Goal: Task Accomplishment & Management: Complete application form

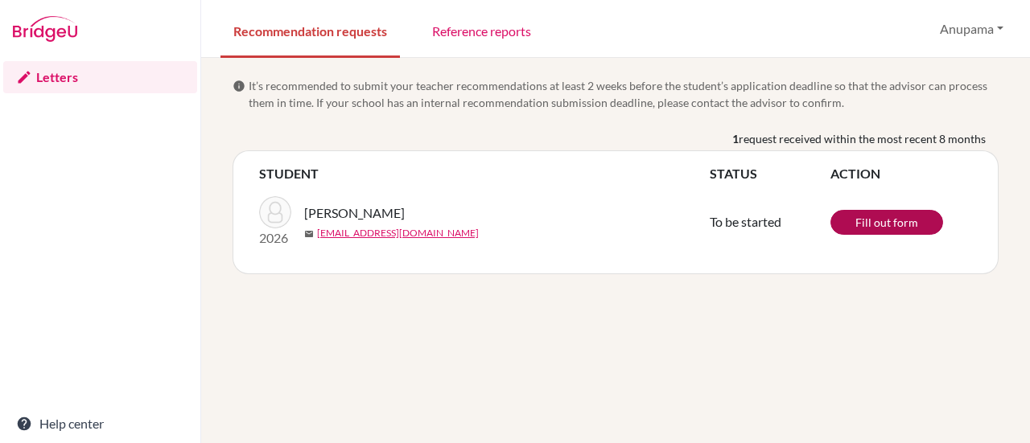
click at [879, 219] on link "Fill out form" at bounding box center [886, 222] width 113 height 25
click at [61, 75] on link "Letters" at bounding box center [100, 77] width 194 height 32
